Goal: Find specific page/section: Find specific page/section

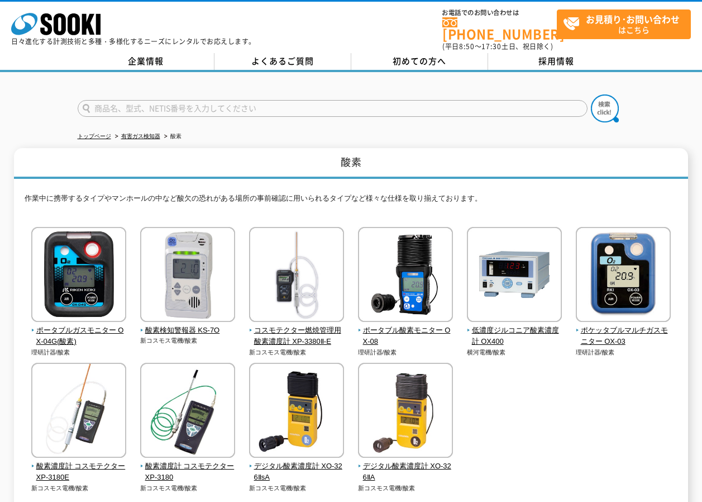
click at [290, 100] on input "text" at bounding box center [333, 108] width 510 height 17
type input "え"
type input "SET"
click at [591, 94] on button at bounding box center [605, 108] width 28 height 28
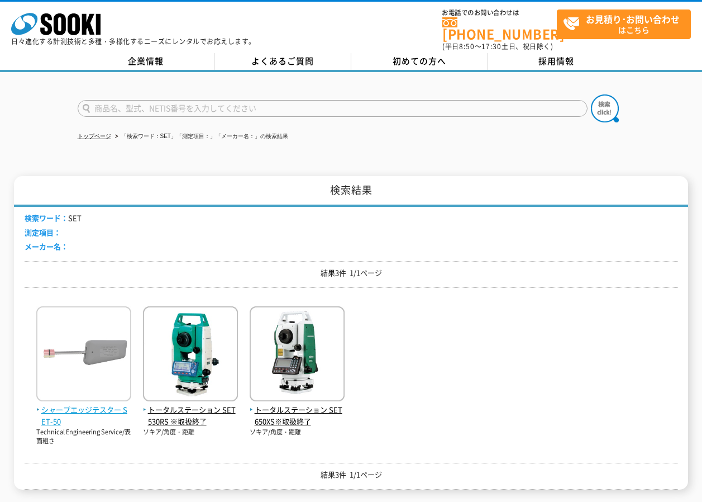
click at [107, 372] on img at bounding box center [83, 355] width 95 height 98
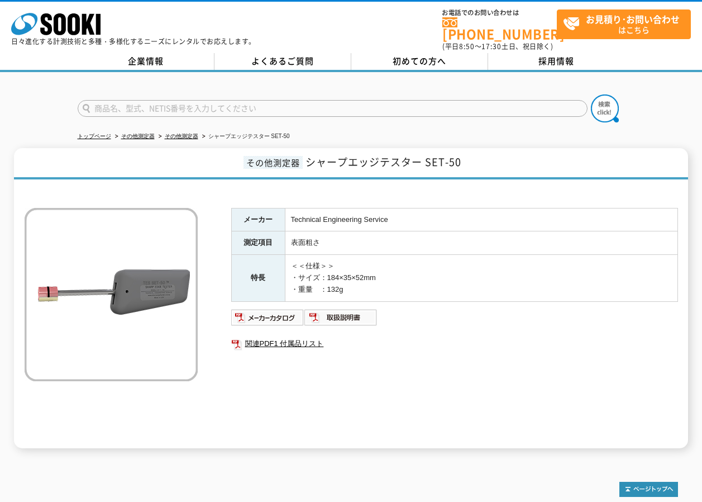
click at [137, 407] on div "メーカー Technical Engineering Service 測定項目 表面粗さ 特長 ＜＜仕様＞＞ ・サイズ：184×35×52mm ・重量　：13…" at bounding box center [352, 316] width 654 height 263
click at [251, 317] on img at bounding box center [267, 317] width 73 height 18
